Goal: Ask a question: Ask a question

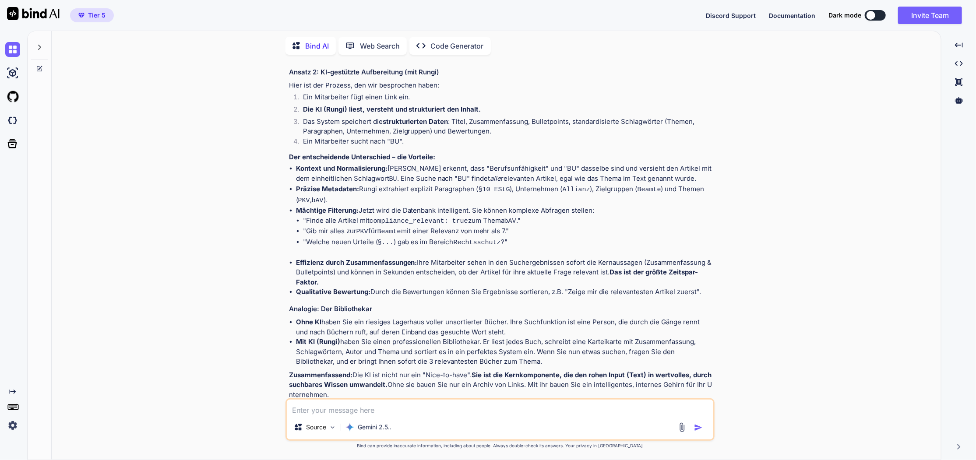
click at [324, 407] on textarea at bounding box center [500, 407] width 426 height 15
type textarea "ich habe chatnode - geht das damit auch?"
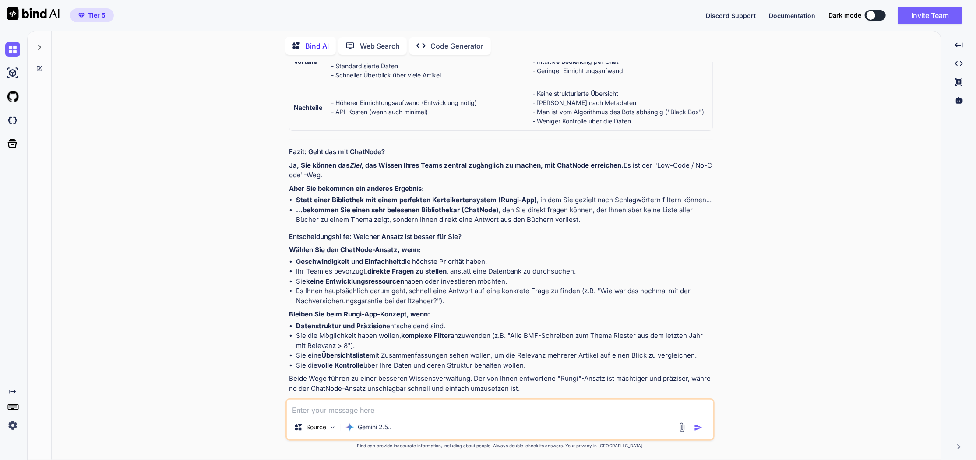
scroll to position [3325, 0]
type textarea "ich mag nur nicht weitere monatliche kosten haben"
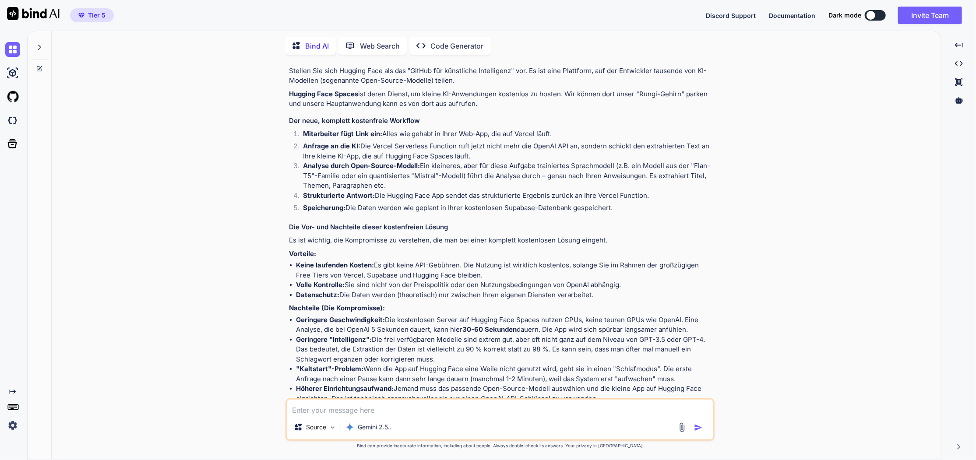
scroll to position [3925, 0]
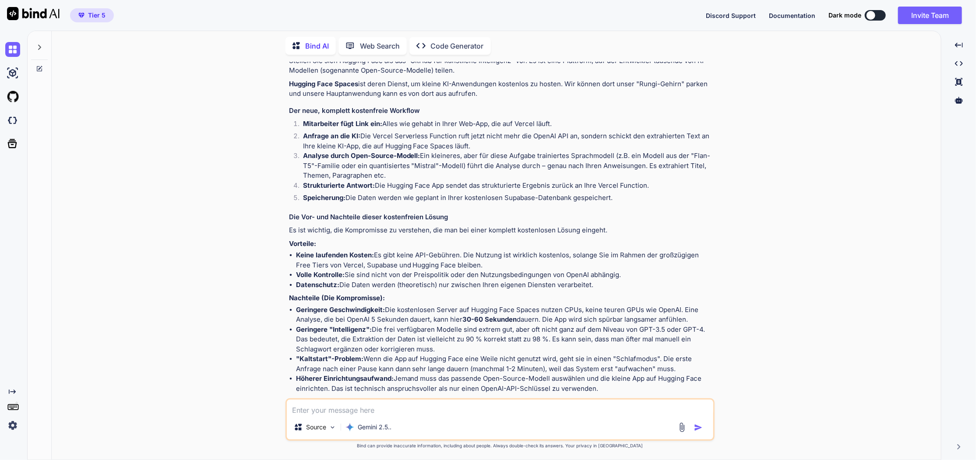
click at [369, 412] on textarea at bounding box center [500, 407] width 426 height 15
type textarea "mist. welche anderen optionen habe ich sonst für so ein tool? Das ist doch mit …"
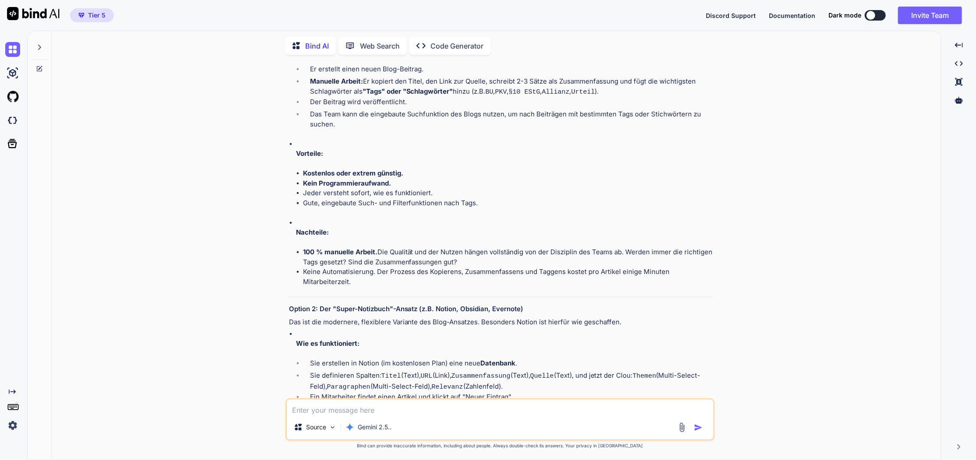
scroll to position [4749, 0]
click at [395, 413] on textarea at bounding box center [500, 407] width 426 height 15
type textarea "wenn jeden Tag 10 Links von 10 Leuten eingestellt und analysiert werden - was k…"
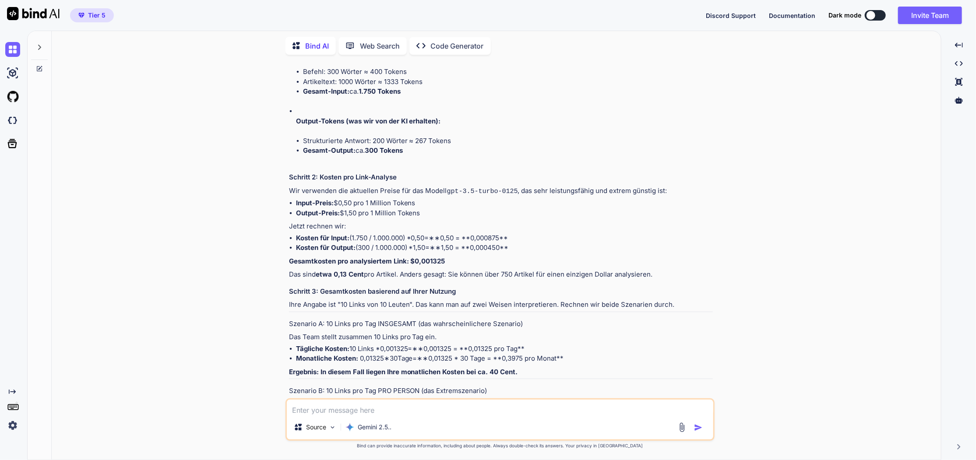
scroll to position [5921, 0]
type textarea "können wir auch umfangreiche pdf etc. hochladen? Wie sieht es dann aus?"
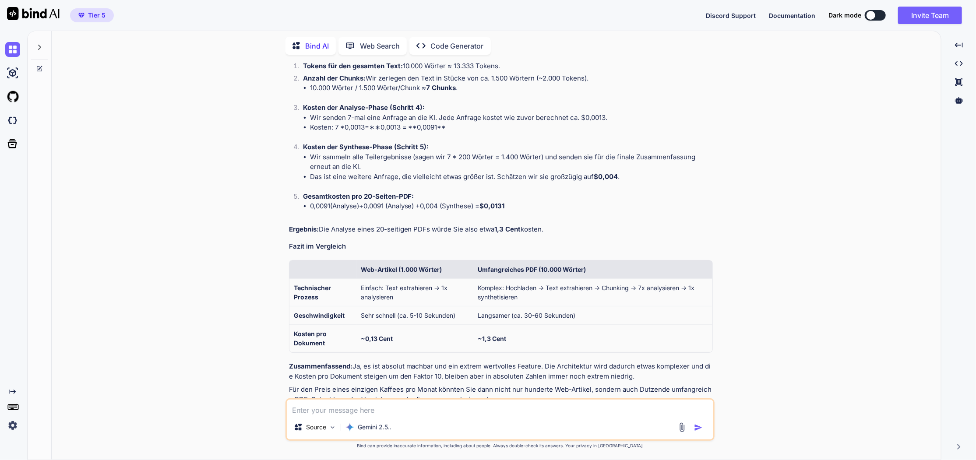
scroll to position [0, 0]
click at [404, 412] on textarea at bounding box center [500, 407] width 426 height 15
type textarea "könnte ich so meinen eigenen gpt anderen zur verfügung stellen?"
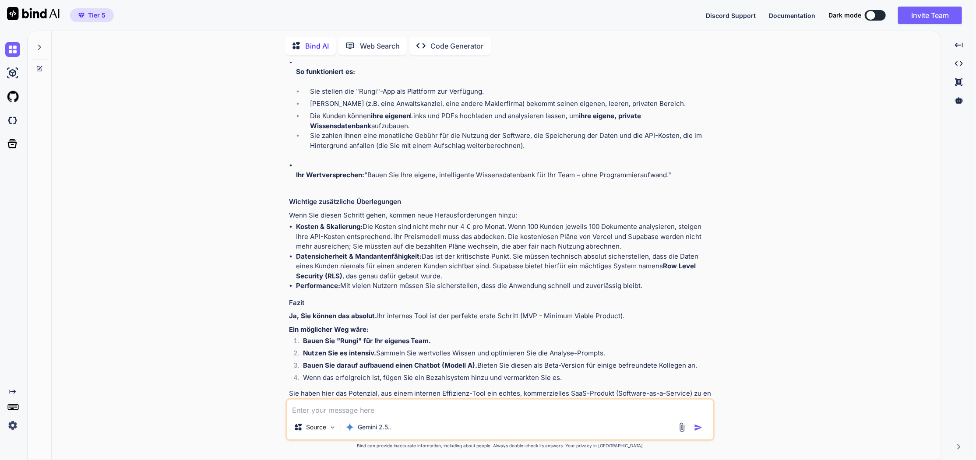
click at [402, 410] on textarea at bounding box center [500, 407] width 426 height 15
type textarea "können wir zusätzlich die Websuche ebenfalls zulassen oder macht das keinen sin…"
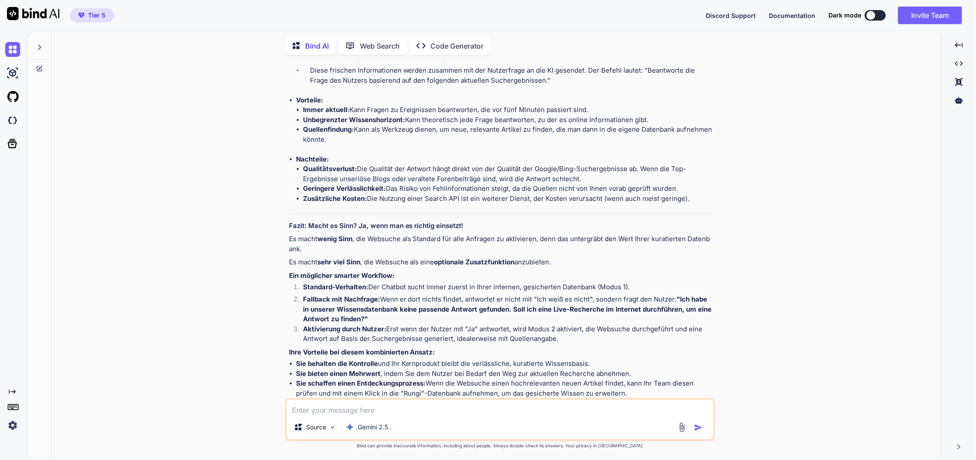
scroll to position [8653, 0]
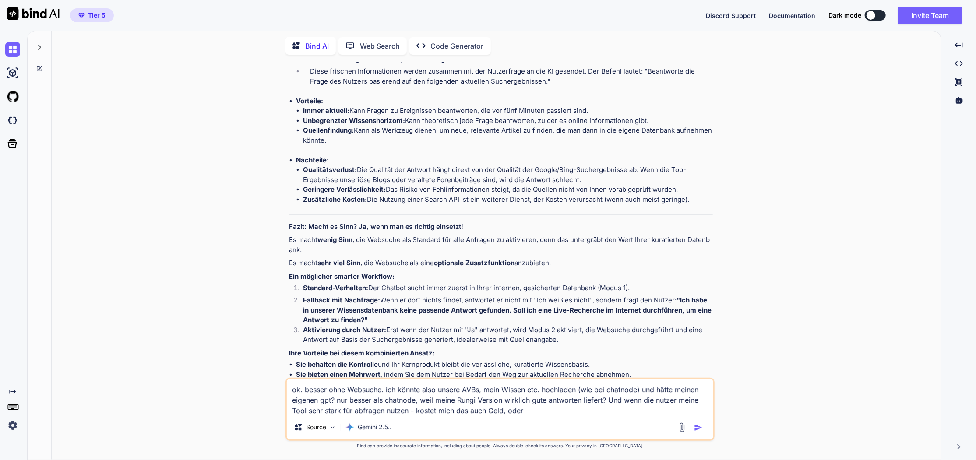
type textarea "ok. besser ohne Websuche. ich könnte also unsere AVBs, mein Wissen etc. hochlad…"
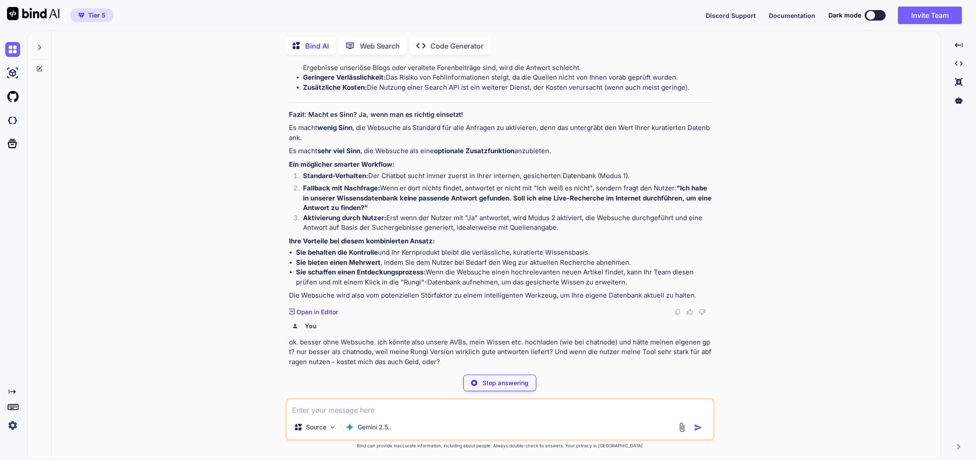
scroll to position [8756, 0]
